Goal: Task Accomplishment & Management: Use online tool/utility

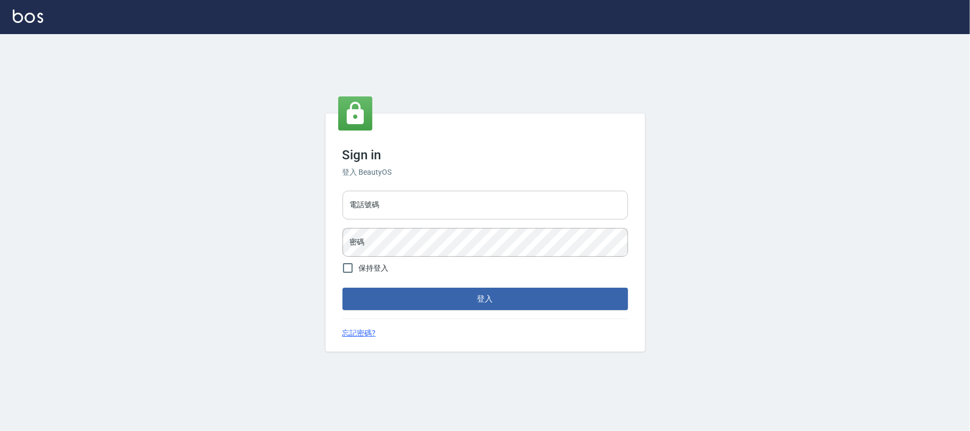
click at [482, 197] on input "電話號碼" at bounding box center [484, 205] width 285 height 29
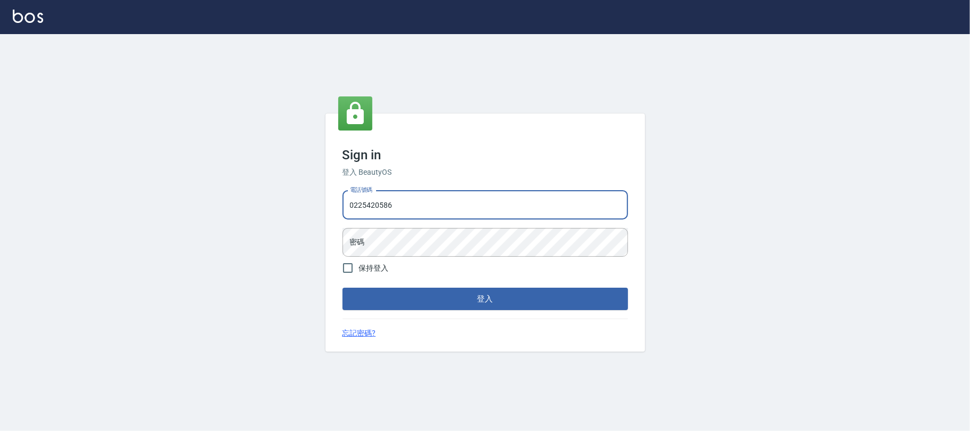
type input "0225420586"
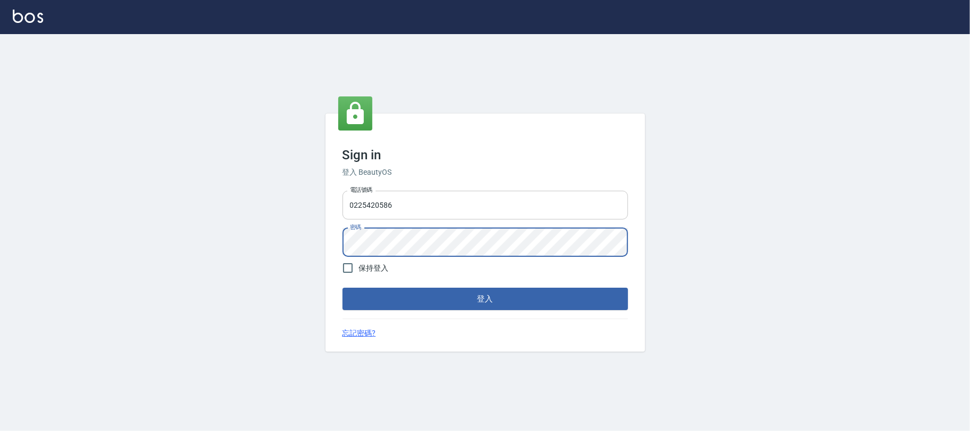
click at [342, 288] on button "登入" at bounding box center [484, 299] width 285 height 22
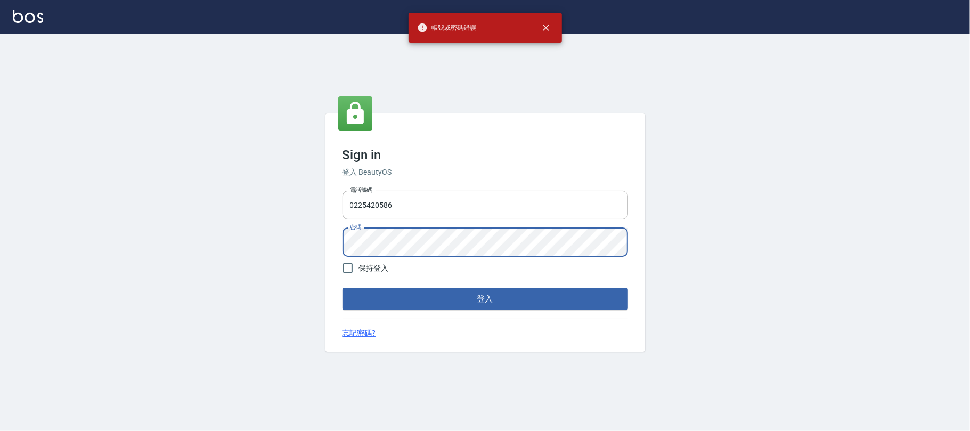
click at [239, 233] on div "Sign in 登入 BeautyOS 電話號碼 [PHONE_NUMBER] 電話號碼 密碼 密碼 保持登入 登入 忘記密碼?" at bounding box center [485, 232] width 970 height 397
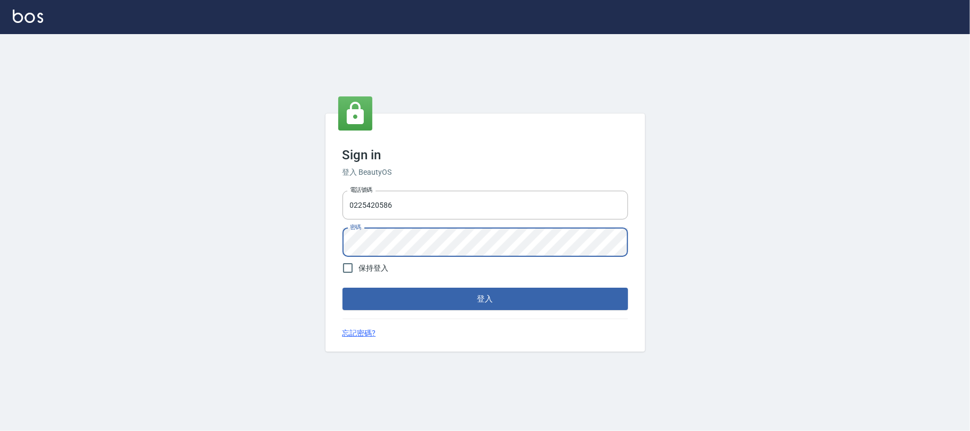
click at [342, 288] on button "登入" at bounding box center [484, 299] width 285 height 22
